Goal: Task Accomplishment & Management: Manage account settings

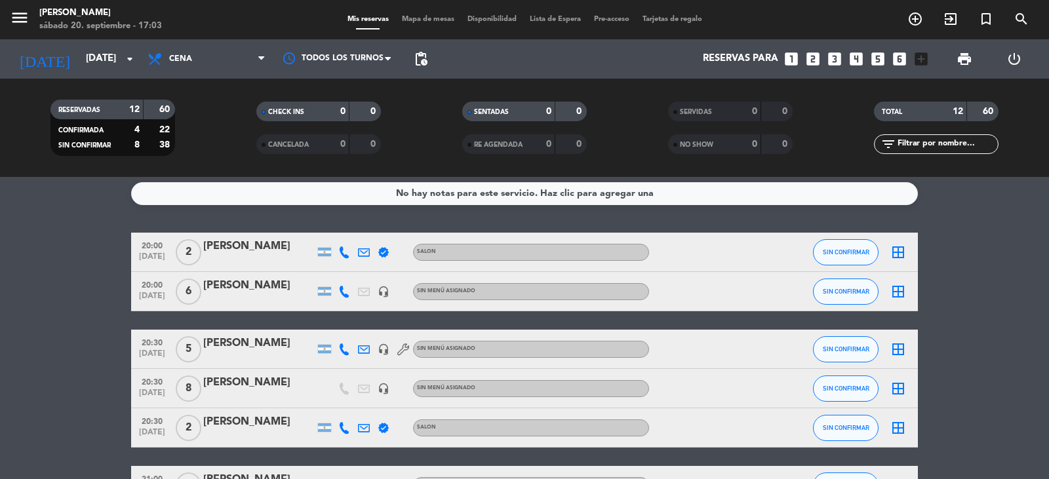
scroll to position [70, 0]
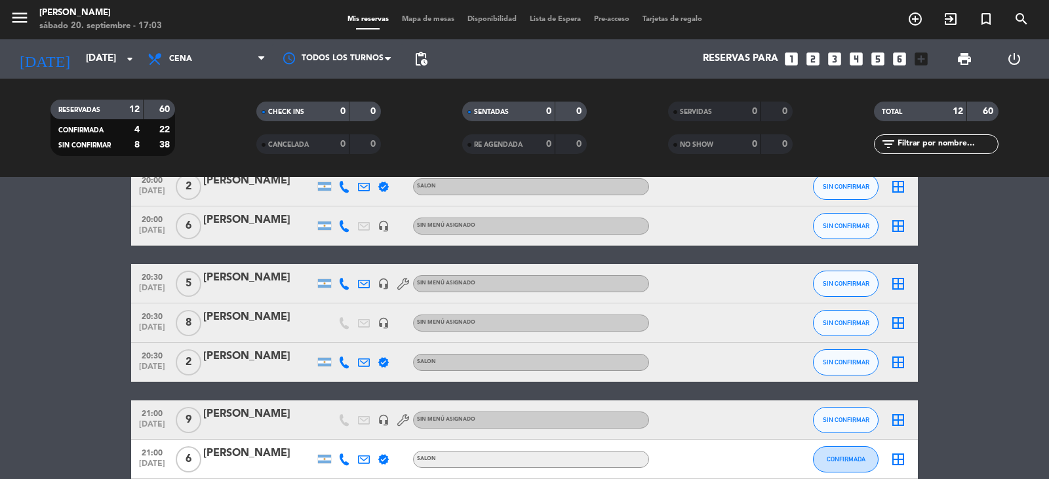
click at [243, 416] on div "[PERSON_NAME]" at bounding box center [258, 414] width 111 height 17
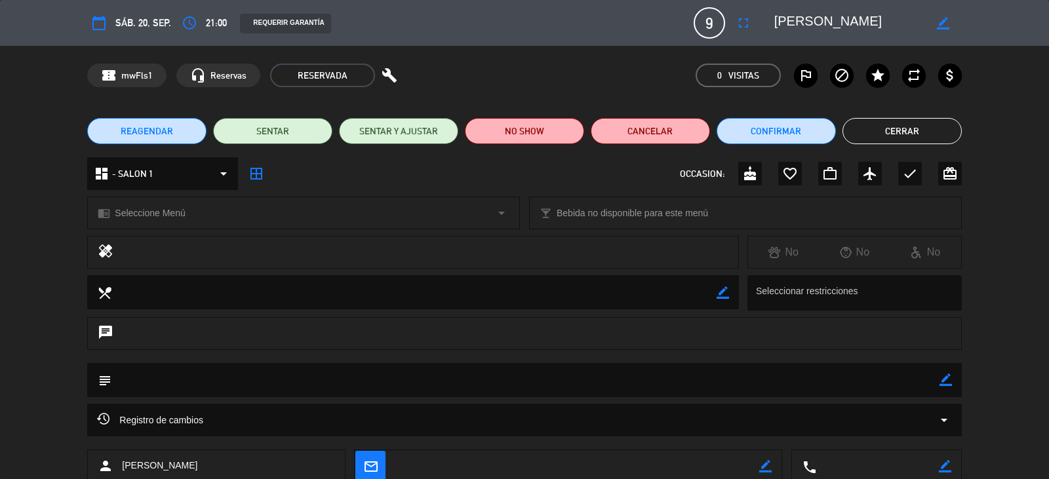
scroll to position [83, 0]
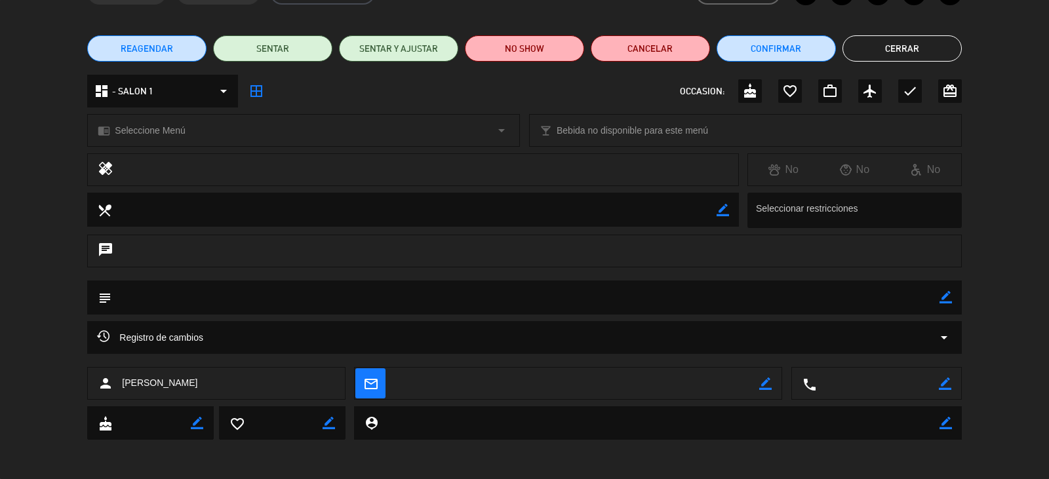
click at [942, 385] on icon "border_color" at bounding box center [944, 383] width 12 height 12
type textarea "[PHONE_NUMBER]"
click at [946, 385] on icon at bounding box center [944, 383] width 12 height 12
click at [927, 42] on button "Cerrar" at bounding box center [901, 48] width 119 height 26
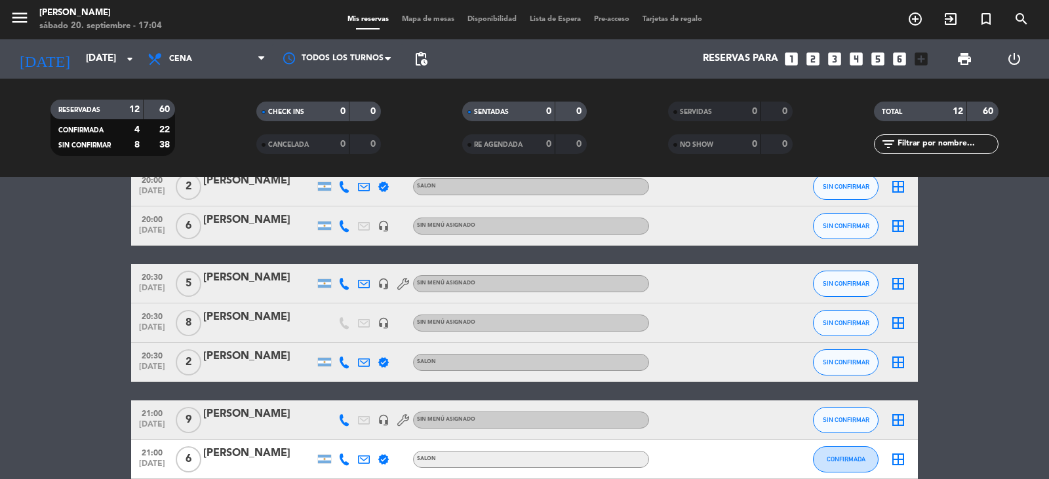
click at [382, 419] on icon "headset_mic" at bounding box center [383, 420] width 12 height 12
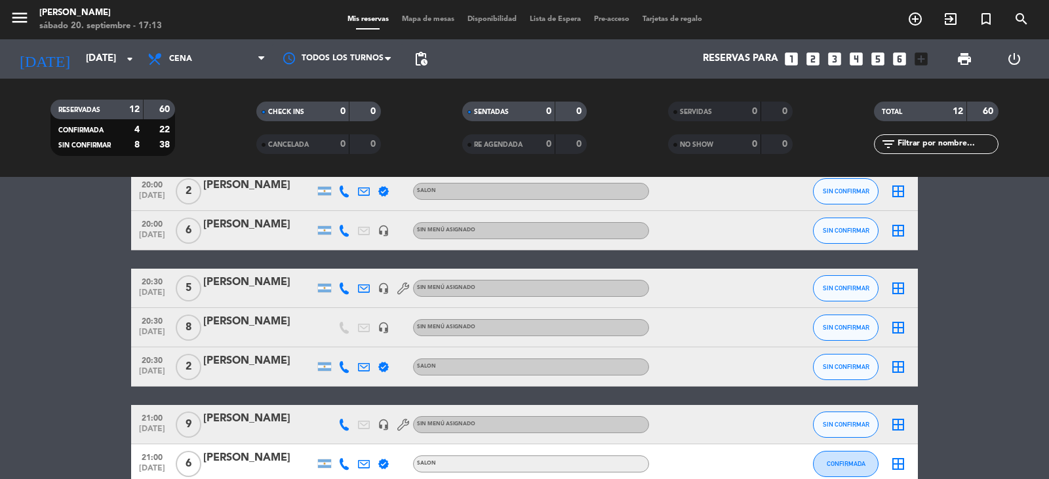
scroll to position [0, 0]
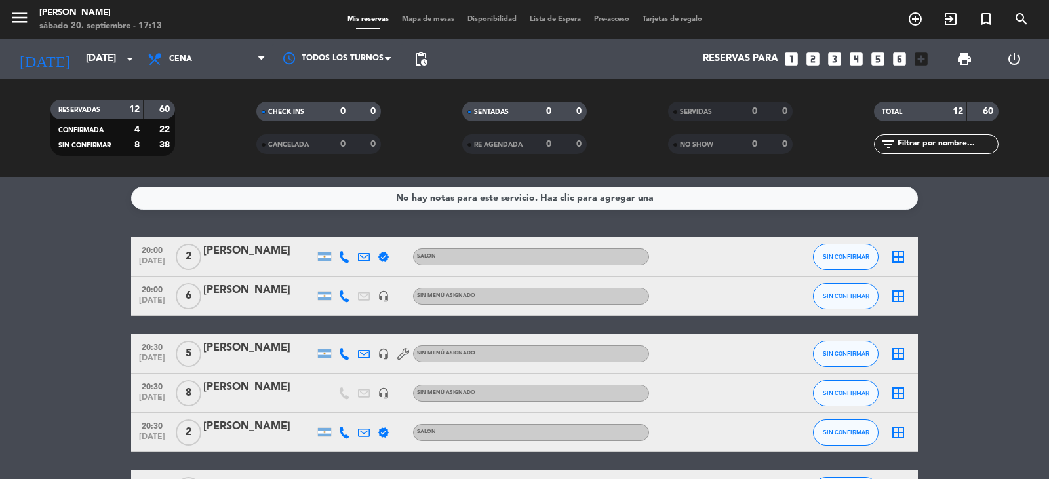
click at [902, 296] on icon "border_all" at bounding box center [898, 296] width 16 height 16
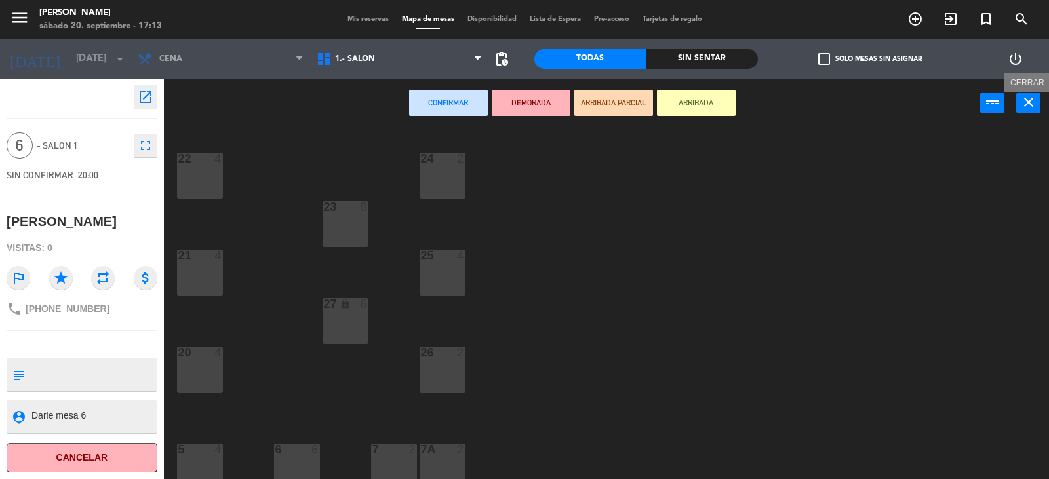
click at [1029, 98] on icon "close" at bounding box center [1028, 102] width 16 height 16
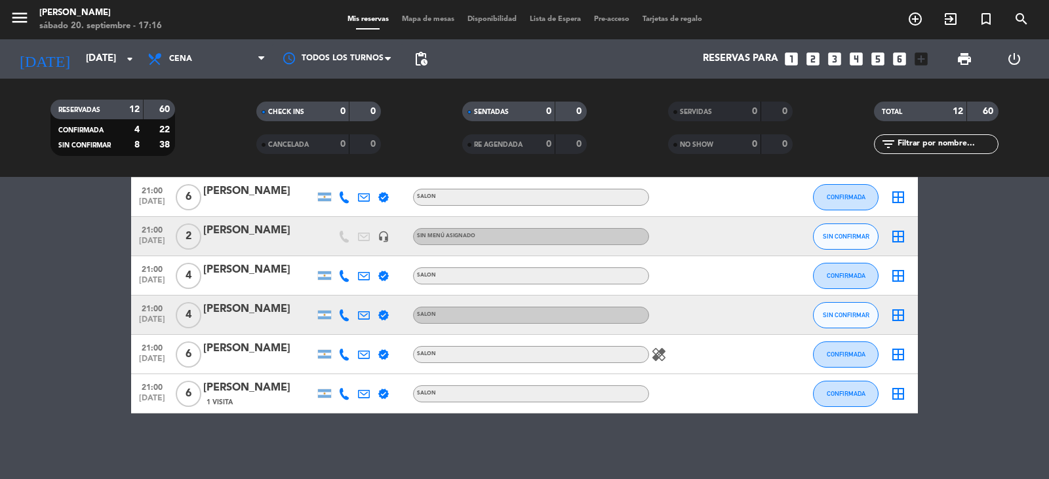
scroll to position [267, 0]
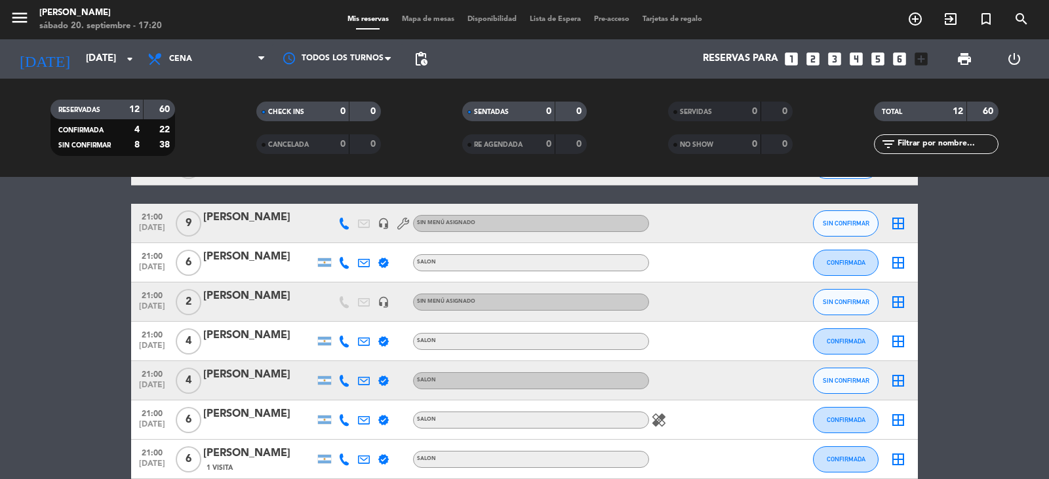
click at [71, 274] on bookings-row "20:00 [DATE] 2 [PERSON_NAME] verified SALON SIN CONFIRMAR border_all 20:00 [DAT…" at bounding box center [524, 225] width 1049 height 509
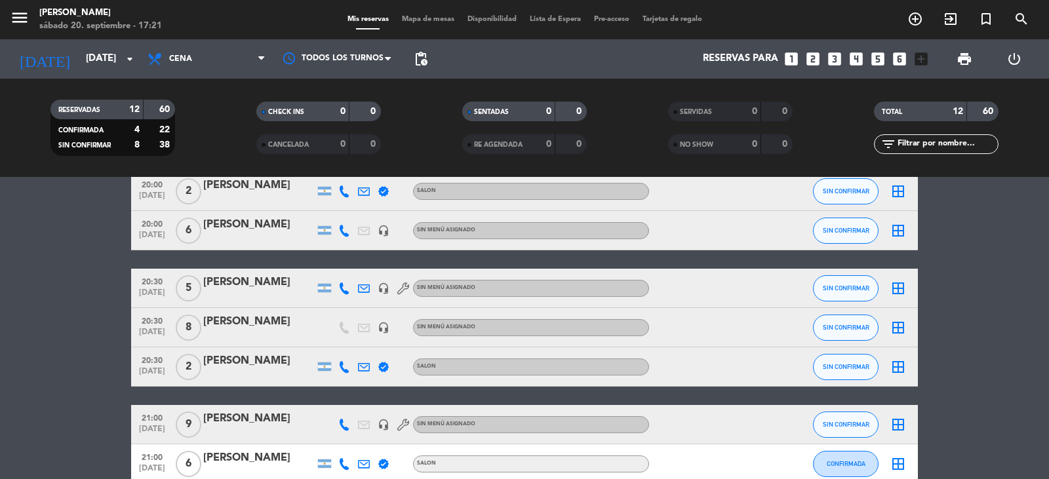
scroll to position [0, 0]
